Goal: Transaction & Acquisition: Purchase product/service

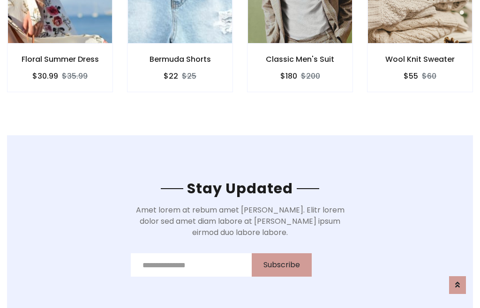
scroll to position [1411, 0]
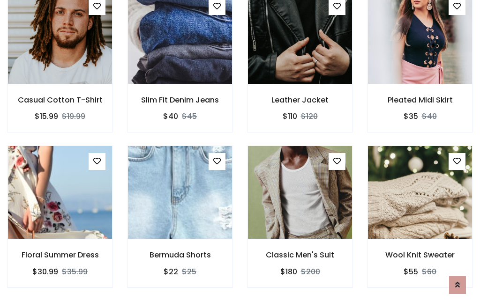
click at [240, 154] on div "Classic Men's Suit $180 $200" at bounding box center [300, 223] width 120 height 155
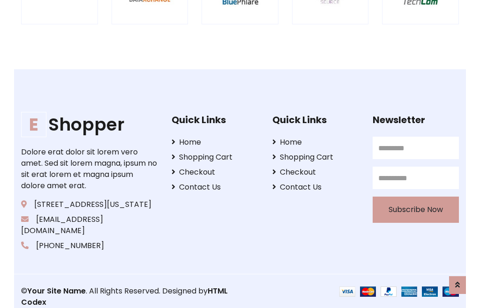
scroll to position [1783, 0]
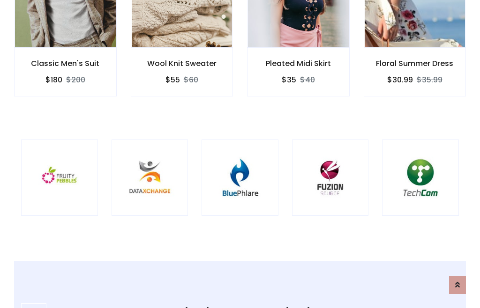
click at [240, 154] on img at bounding box center [239, 177] width 53 height 53
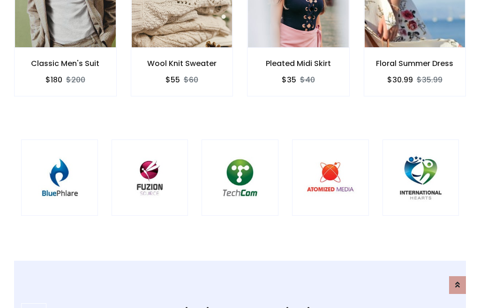
click at [240, 154] on img at bounding box center [239, 177] width 53 height 53
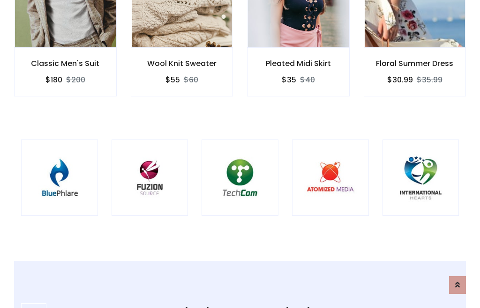
click at [240, 154] on img at bounding box center [239, 177] width 53 height 53
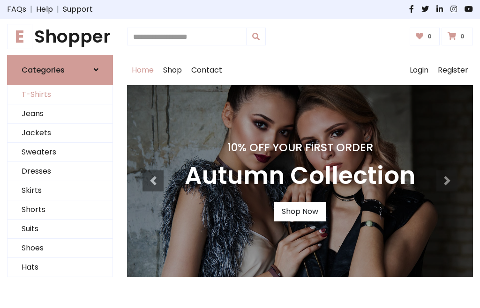
click at [60, 95] on link "T-Shirts" at bounding box center [59, 94] width 105 height 19
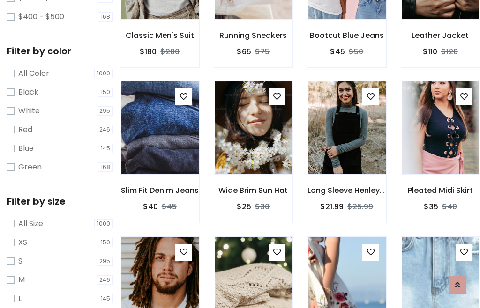
scroll to position [87, 0]
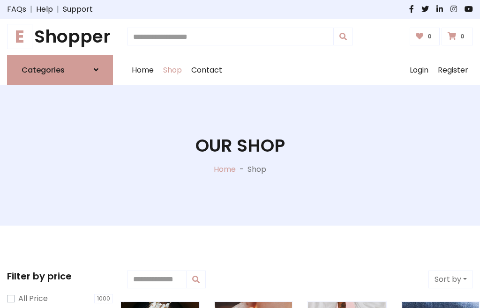
click at [60, 37] on h1 "E Shopper" at bounding box center [60, 36] width 106 height 21
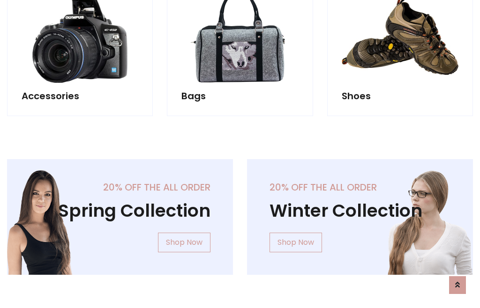
scroll to position [910, 0]
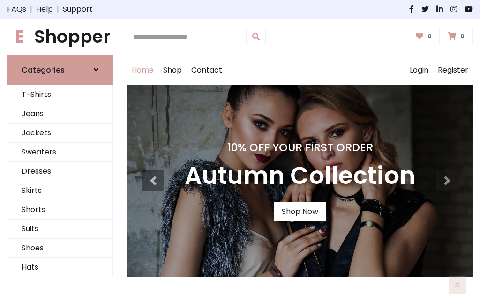
scroll to position [307, 0]
